Goal: Information Seeking & Learning: Stay updated

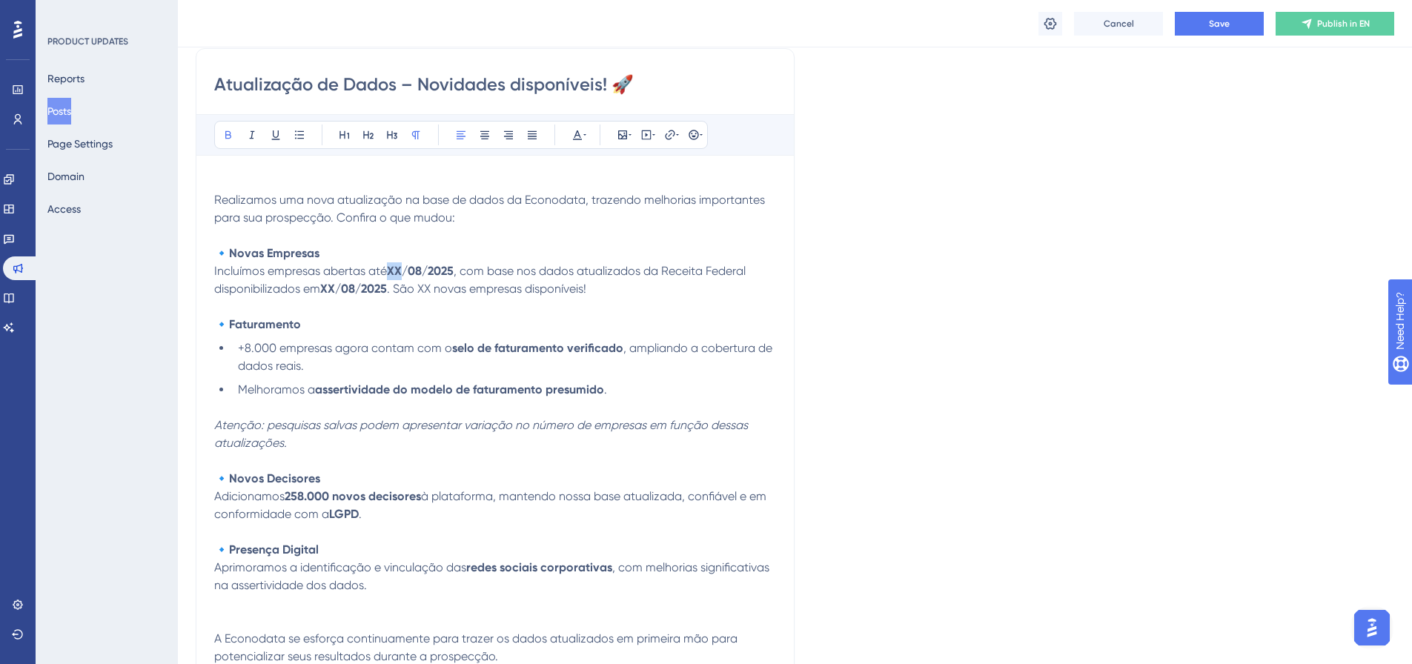
drag, startPoint x: 392, startPoint y: 264, endPoint x: 403, endPoint y: 263, distance: 11.1
click at [403, 264] on strong "XX/08/2025" at bounding box center [420, 271] width 67 height 14
drag, startPoint x: 322, startPoint y: 288, endPoint x: 336, endPoint y: 288, distance: 13.4
click at [336, 288] on p "🔹 Novas Empresas Incluímos empresas abertas até [DATE] , com base nos dados atu…" at bounding box center [495, 271] width 562 height 53
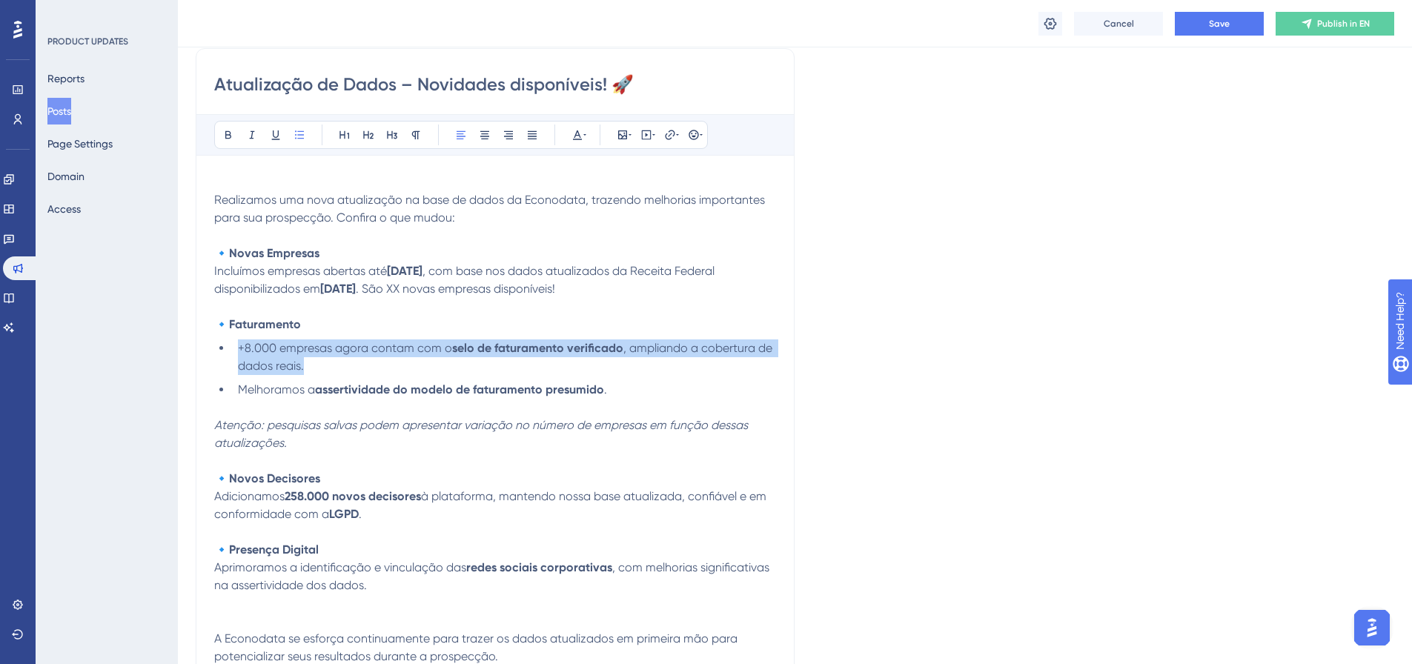
drag, startPoint x: 309, startPoint y: 364, endPoint x: 239, endPoint y: 351, distance: 71.7
click at [239, 351] on li "+8.000 empresas agora contam com o selo de faturamento verificado , ampliando a…" at bounding box center [504, 358] width 544 height 36
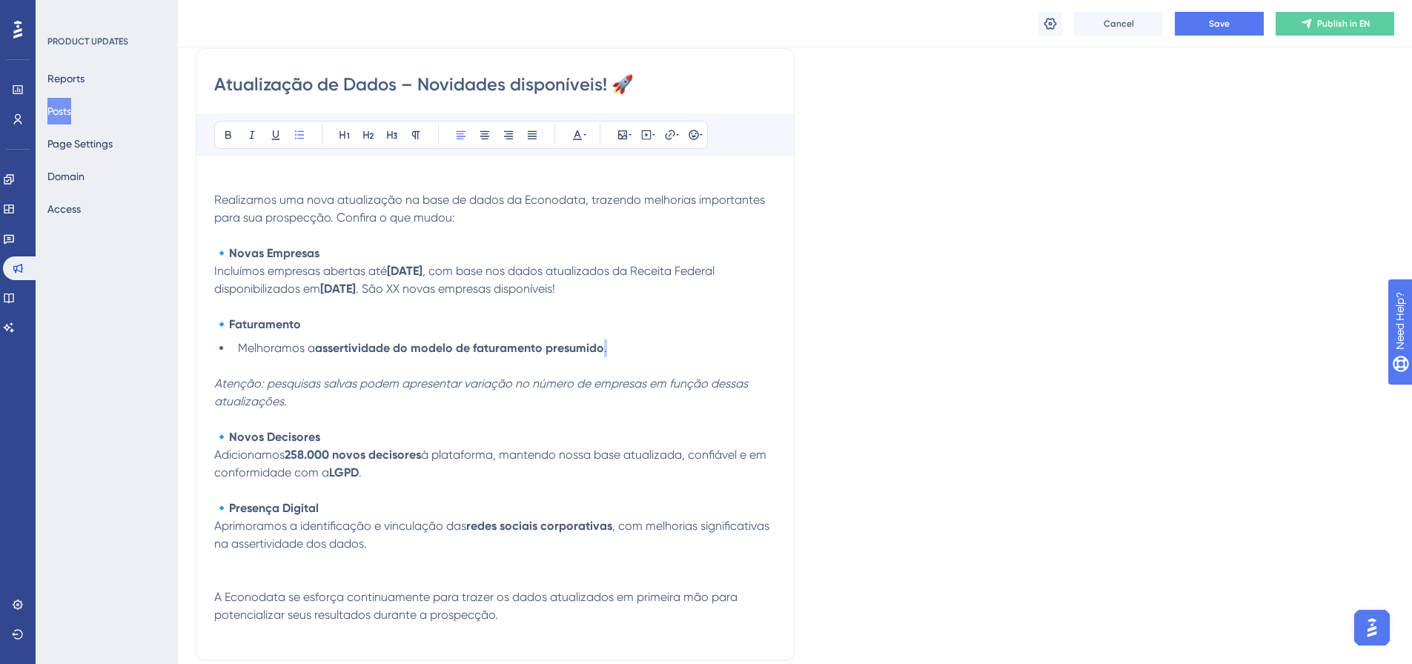
click at [603, 348] on li "Melhoramos a assertividade do modelo de faturamento presumido ." at bounding box center [504, 349] width 544 height 18
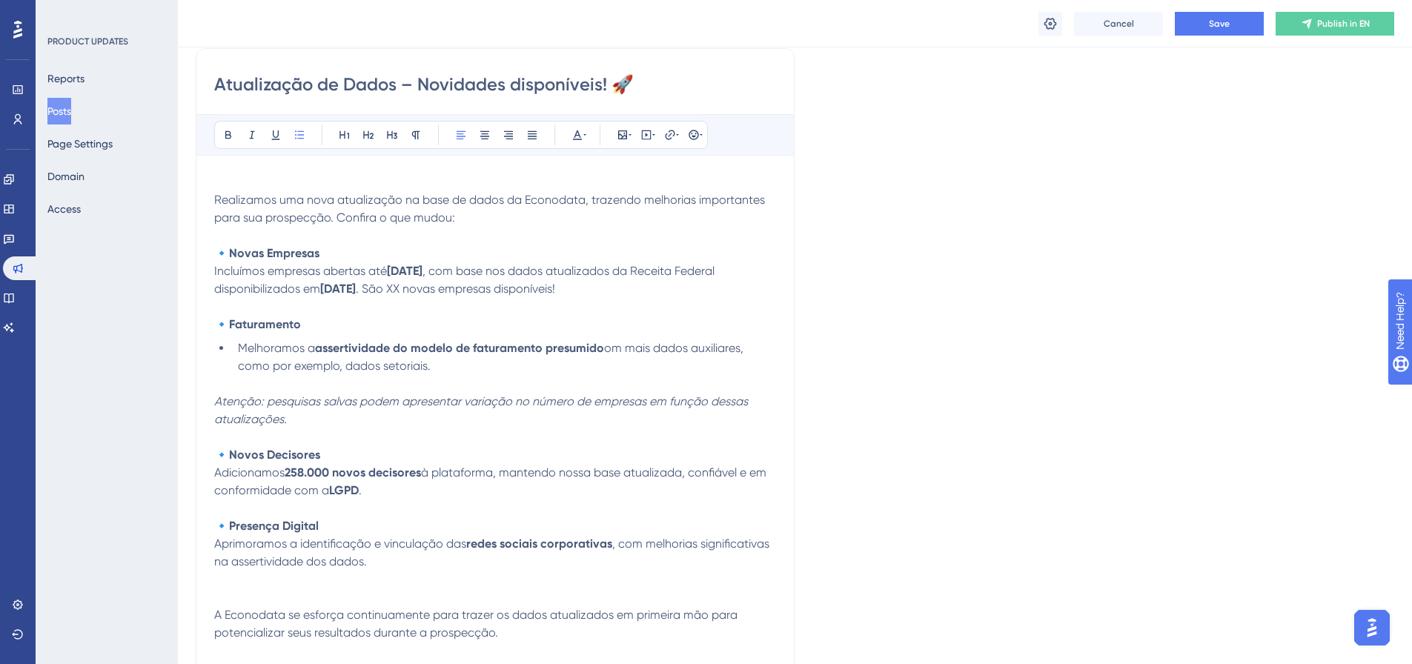
click at [608, 348] on span "om mais dados auxiliares, como por exemplo, dados setoriais." at bounding box center [492, 357] width 509 height 32
drag, startPoint x: 418, startPoint y: 285, endPoint x: 432, endPoint y: 276, distance: 17.1
click at [431, 285] on span ". São XX novas empresas disponíveis!" at bounding box center [455, 289] width 199 height 14
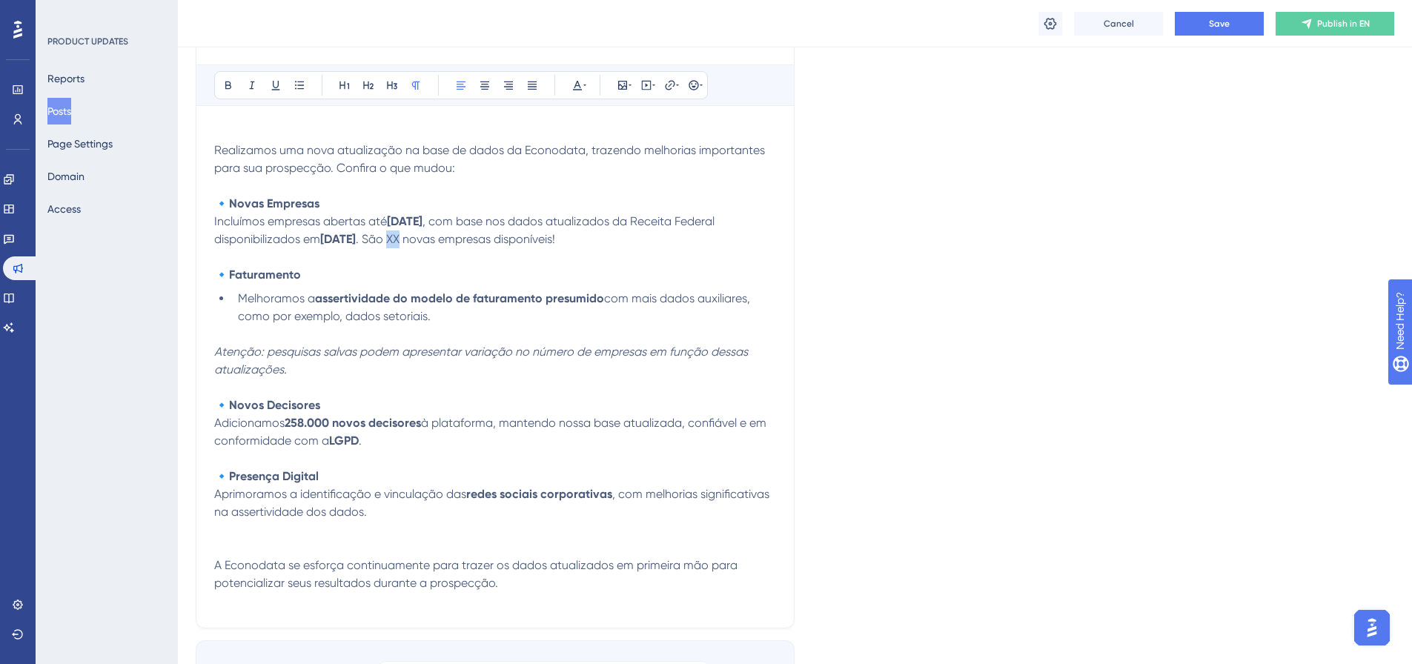
scroll to position [371, 0]
